Goal: Information Seeking & Learning: Learn about a topic

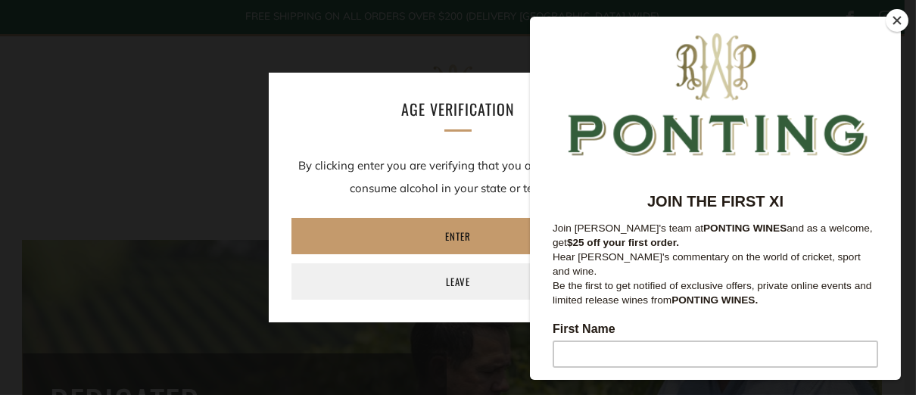
click at [895, 23] on button "Close" at bounding box center [897, 20] width 23 height 23
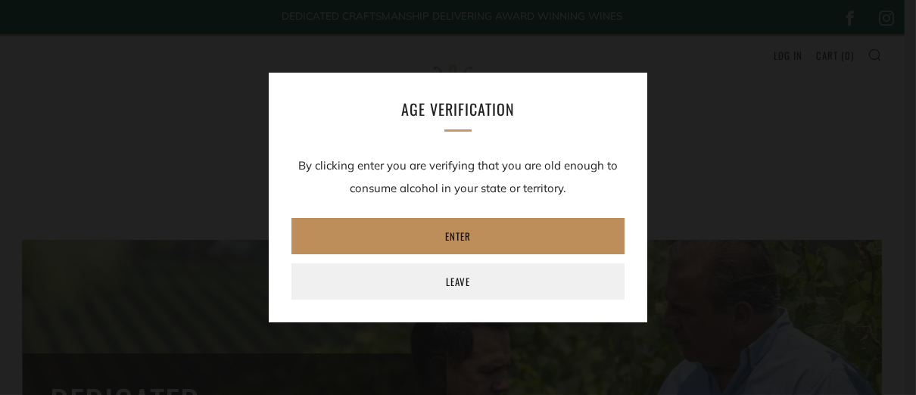
click at [495, 245] on link "Enter" at bounding box center [458, 236] width 333 height 36
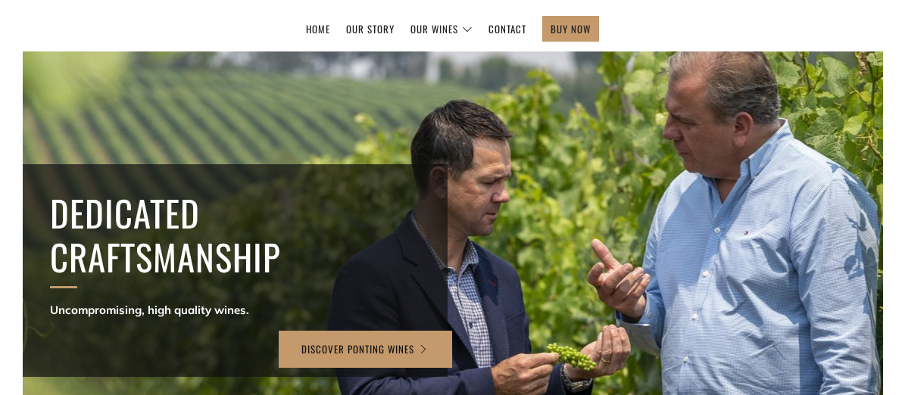
scroll to position [50, 0]
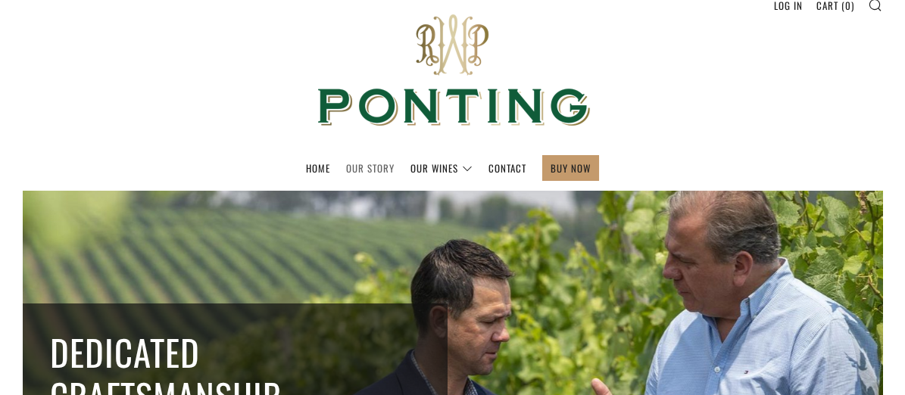
click at [376, 168] on link "Our Story" at bounding box center [370, 168] width 48 height 24
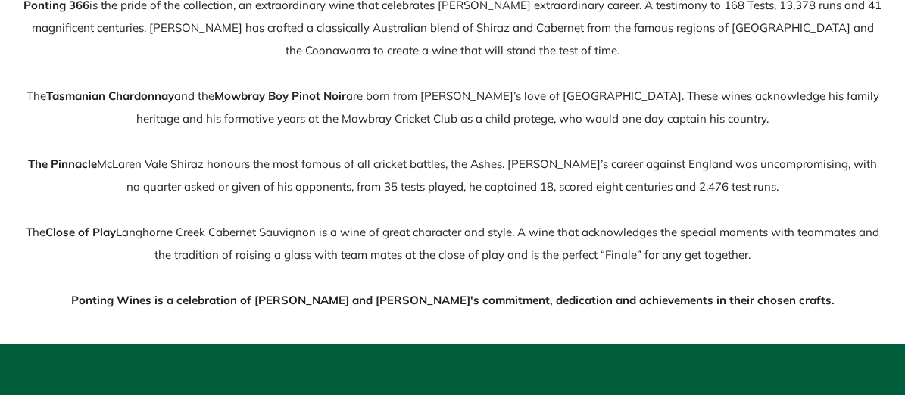
scroll to position [454, 0]
